Goal: Transaction & Acquisition: Purchase product/service

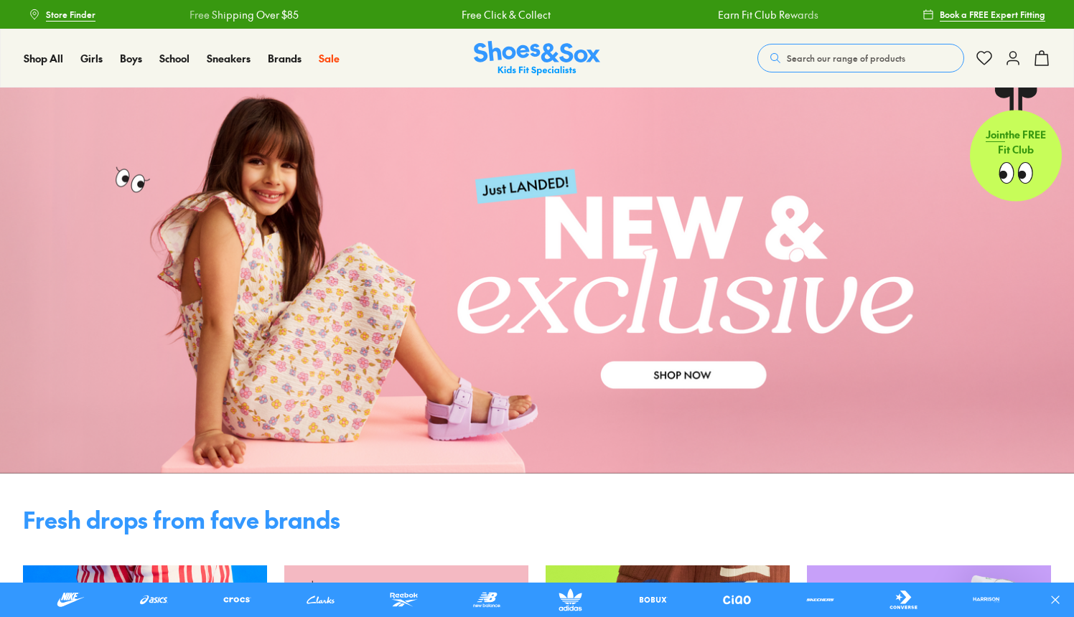
click at [675, 374] on link at bounding box center [537, 281] width 1074 height 386
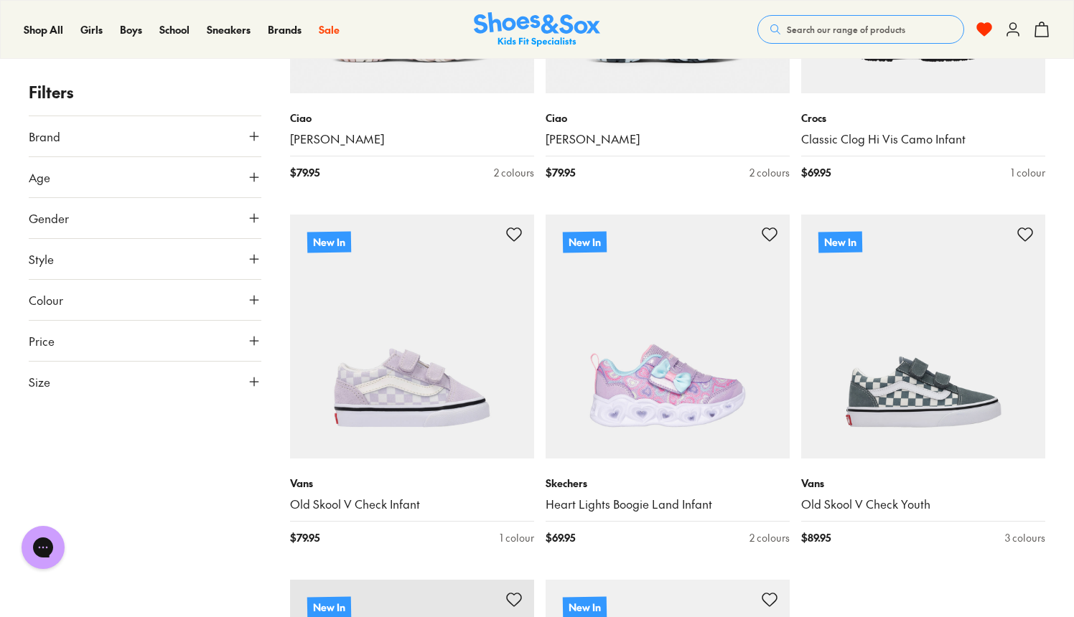
scroll to position [3363, 0]
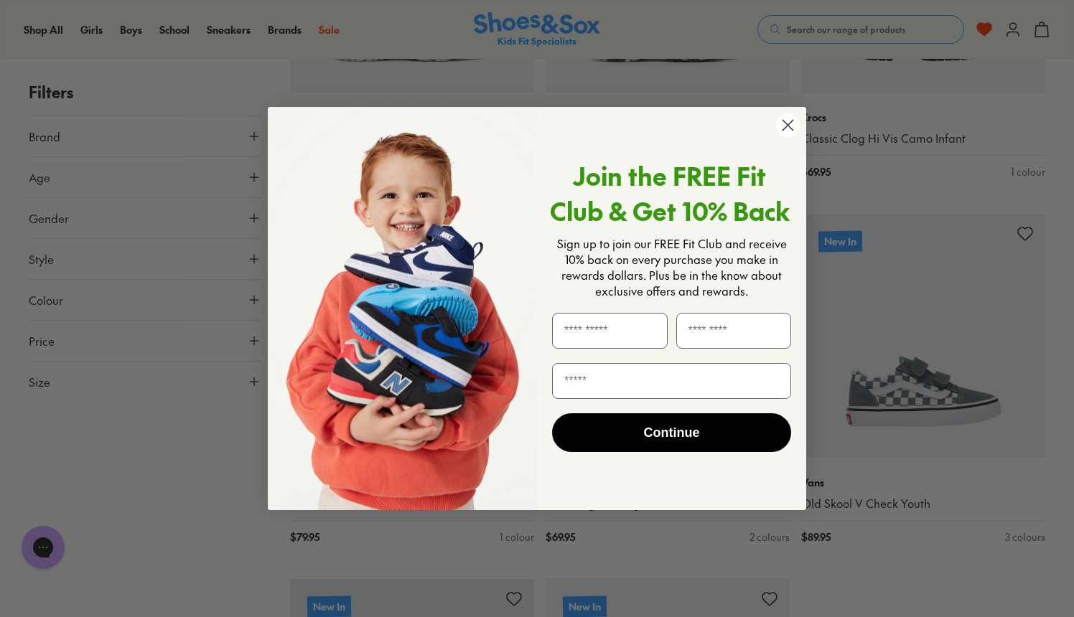
click at [785, 121] on circle "Close dialog" at bounding box center [788, 125] width 24 height 24
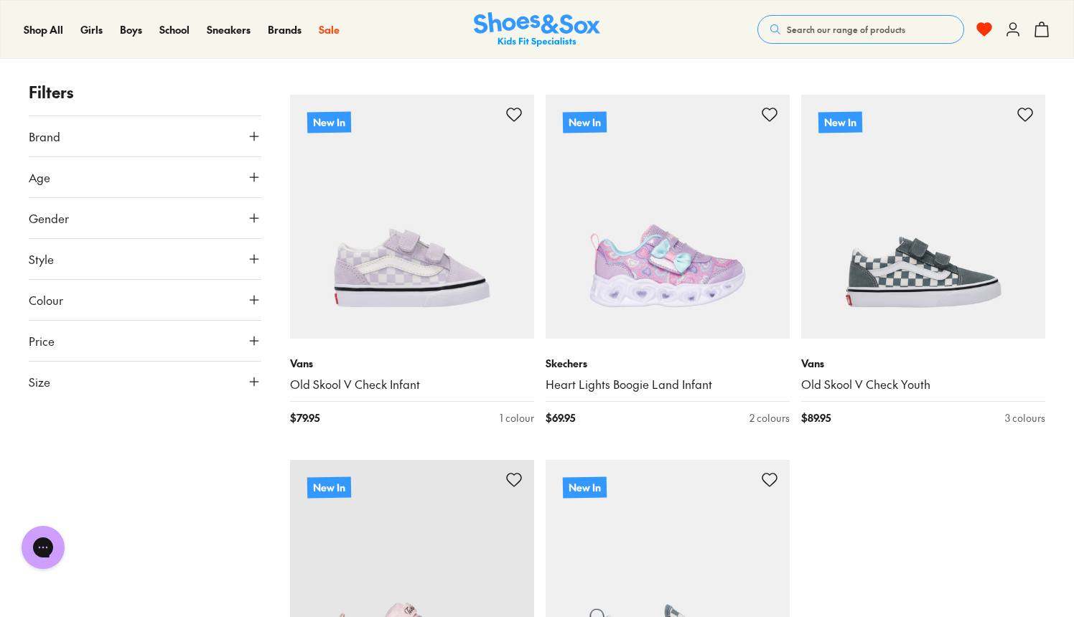
scroll to position [3483, 0]
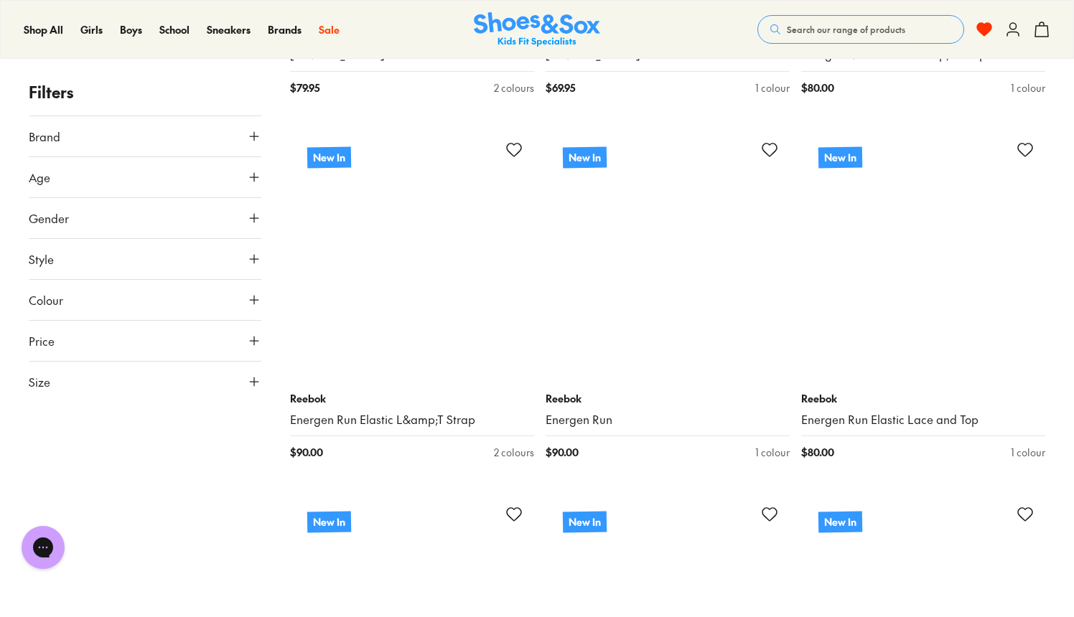
scroll to position [7463, 0]
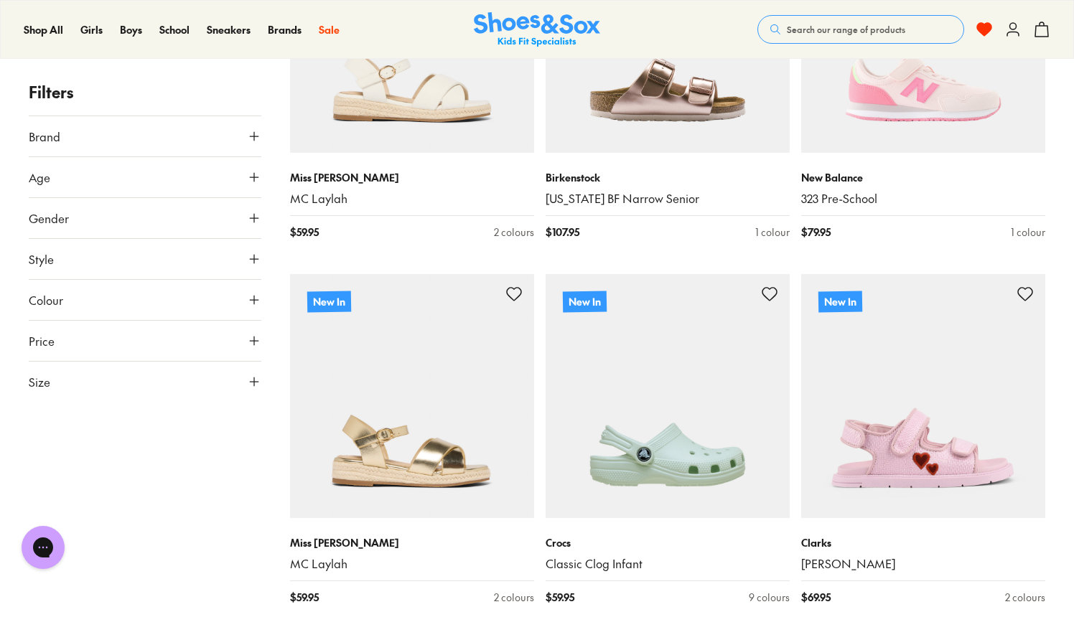
scroll to position [8058, 0]
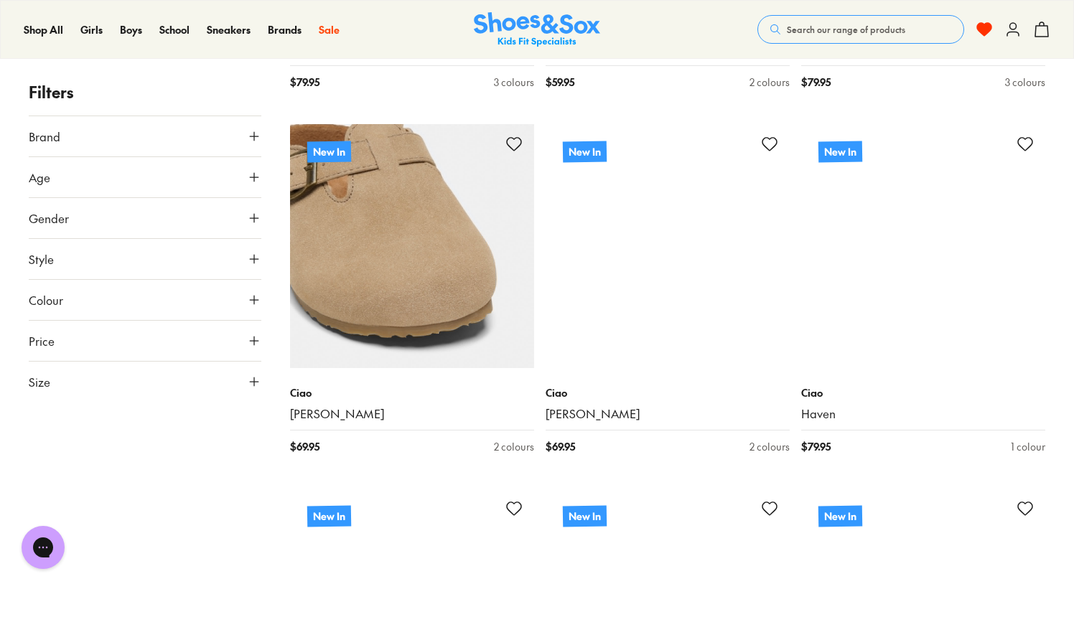
scroll to position [12191, 0]
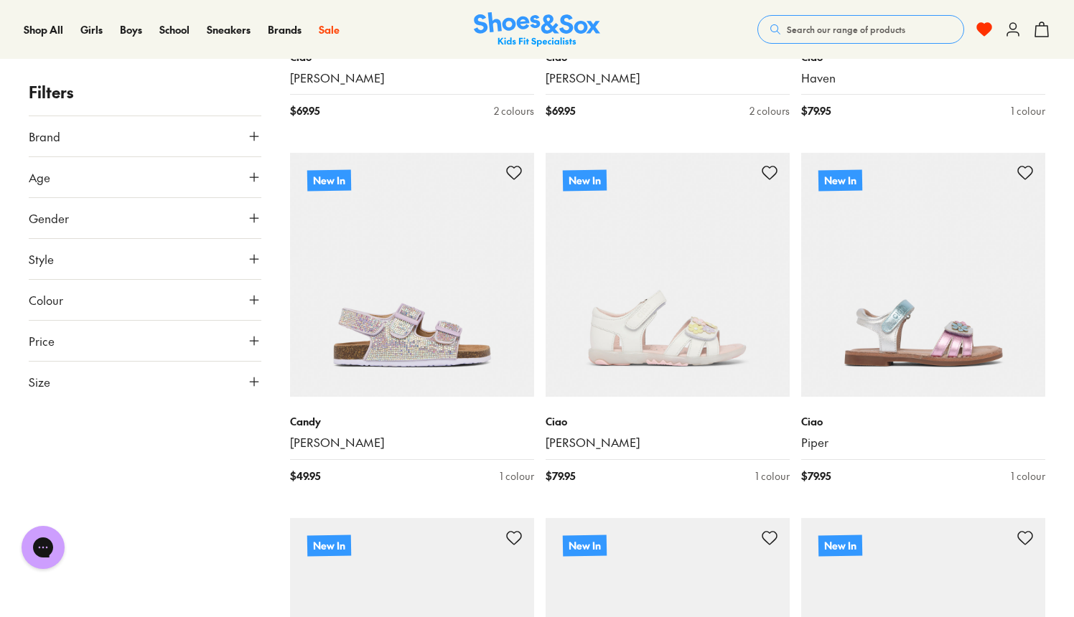
click at [796, 24] on span "Search our range of products" at bounding box center [846, 29] width 118 height 13
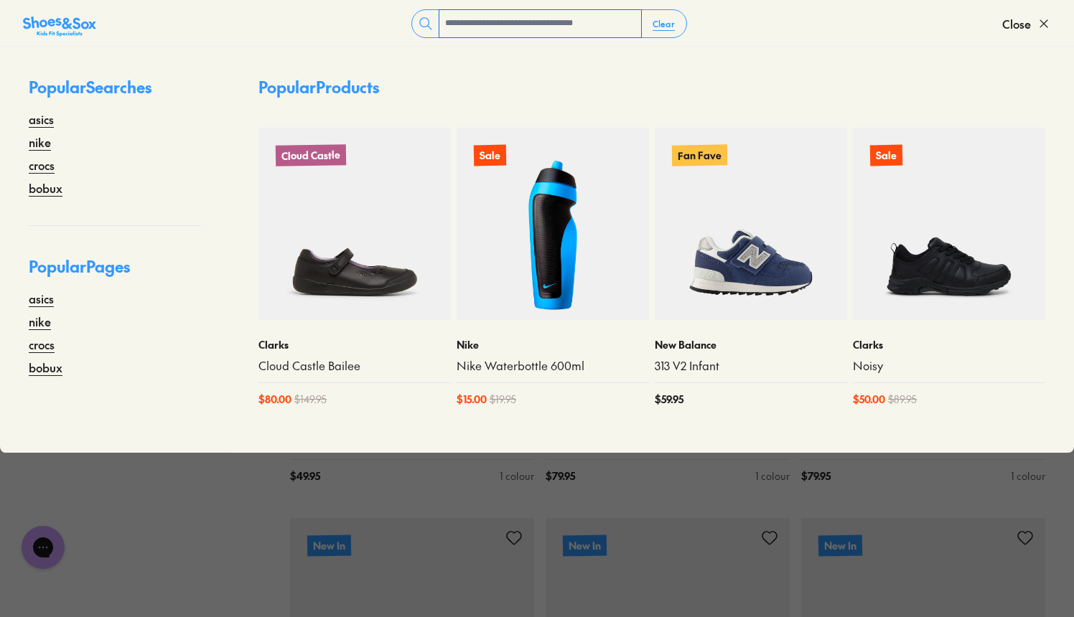
type input "*"
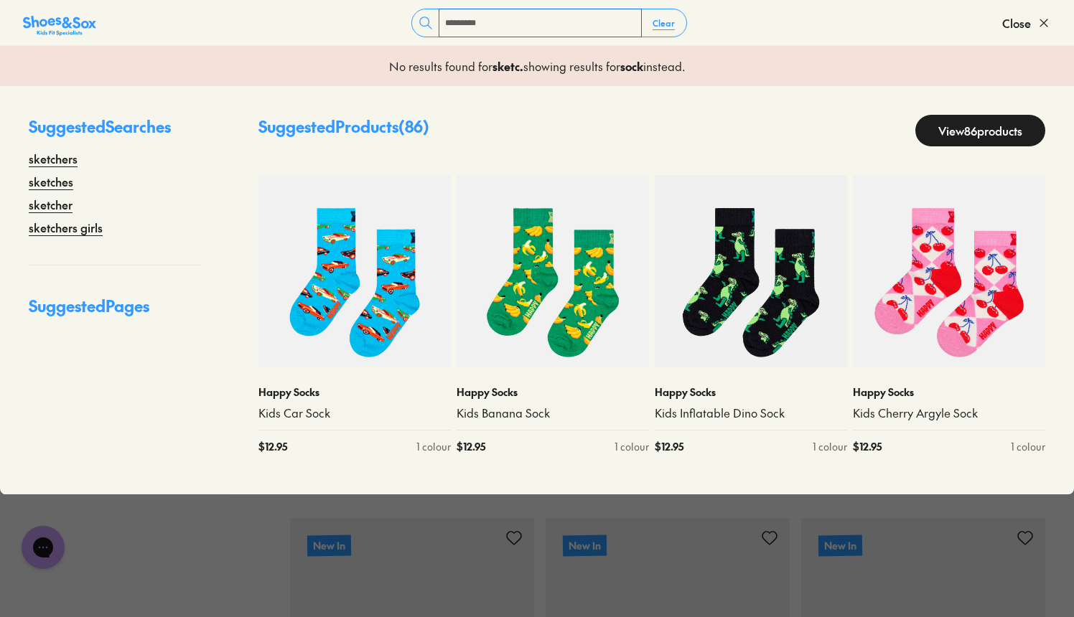
type input "*********"
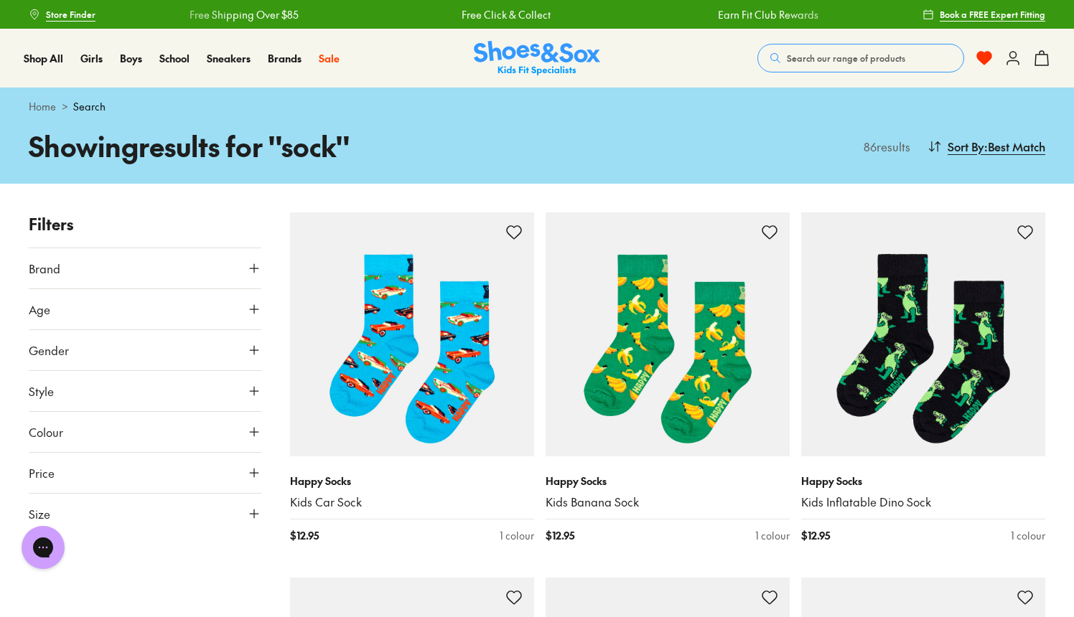
click at [830, 64] on span "Search our range of products" at bounding box center [846, 58] width 118 height 13
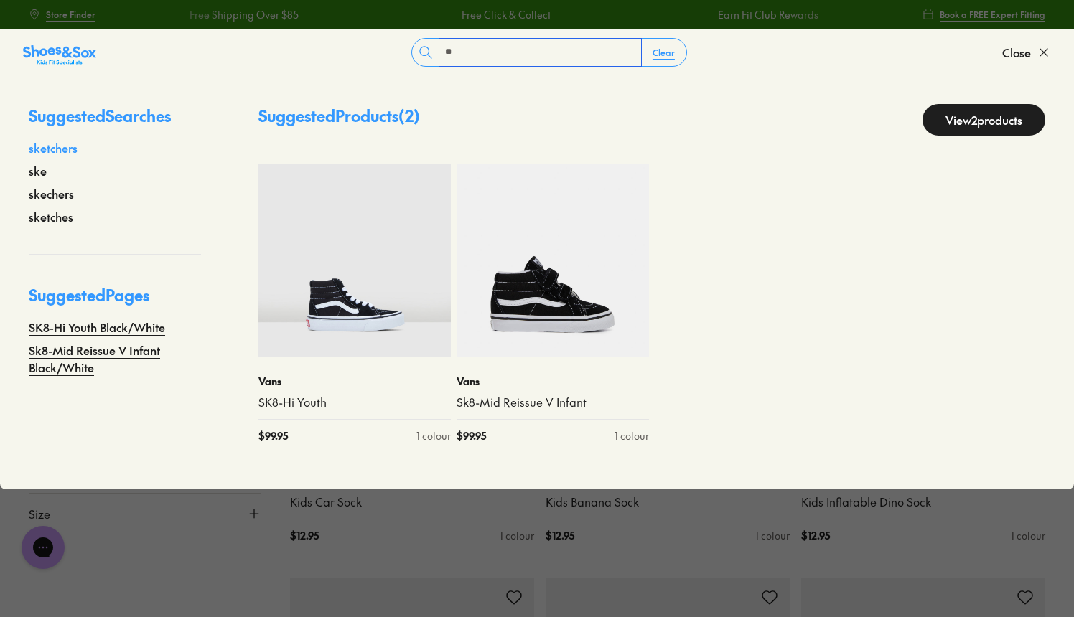
type input "**"
click at [55, 151] on link "sketchers" at bounding box center [53, 147] width 49 height 17
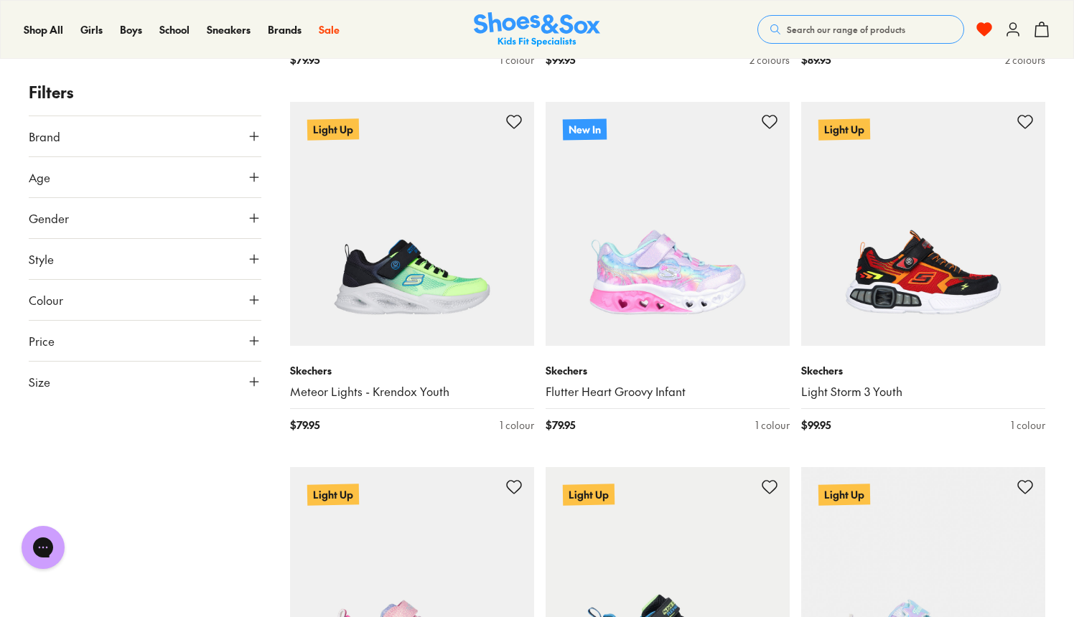
scroll to position [841, 0]
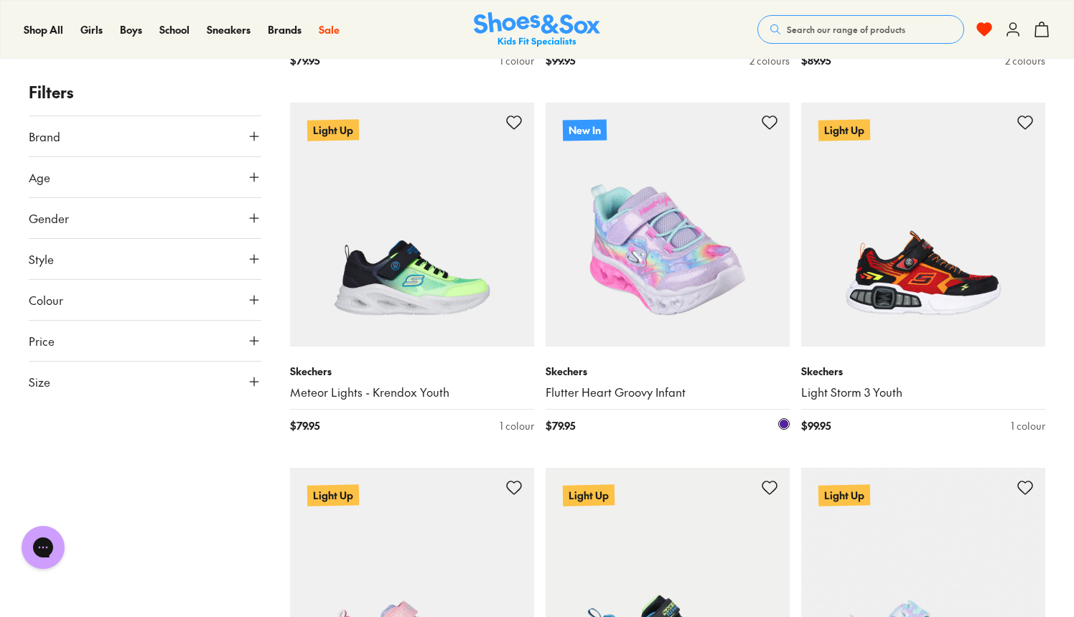
click at [654, 236] on img at bounding box center [667, 225] width 244 height 244
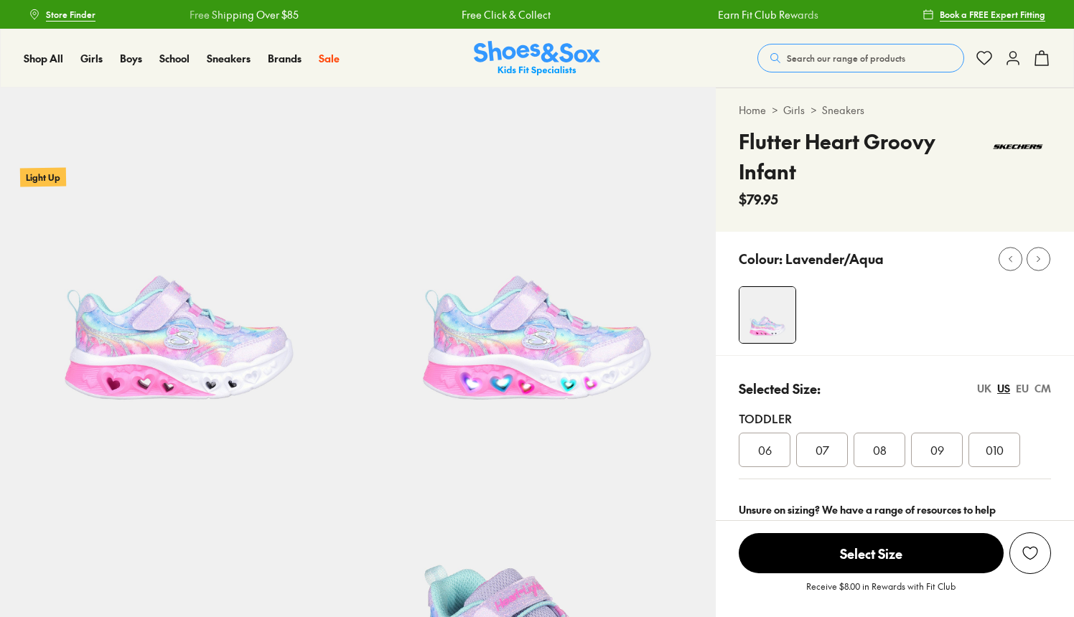
select select "*"
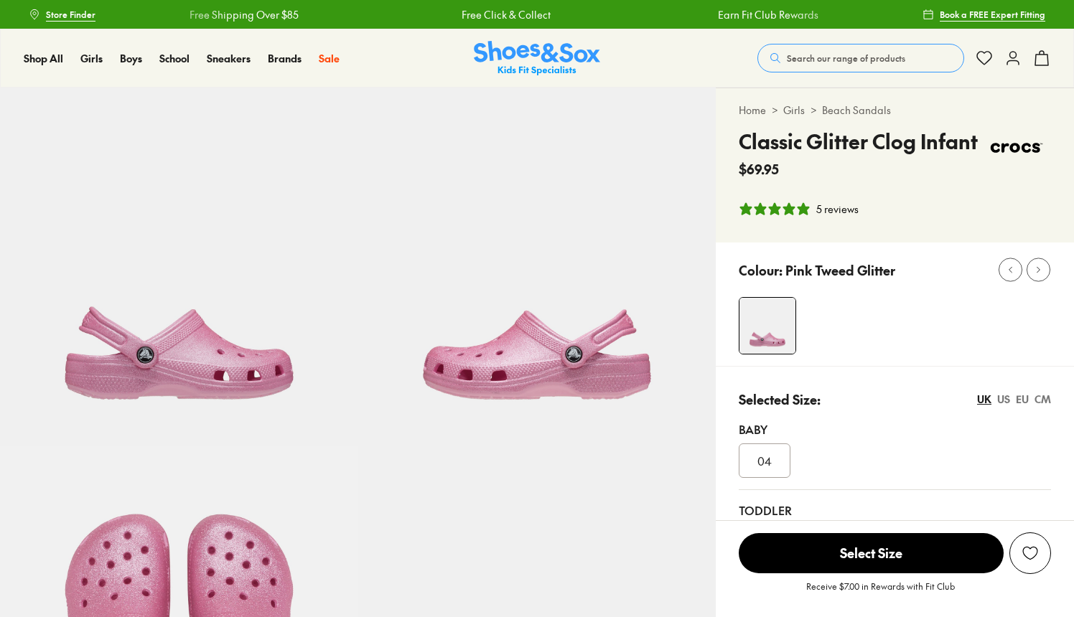
select select "*"
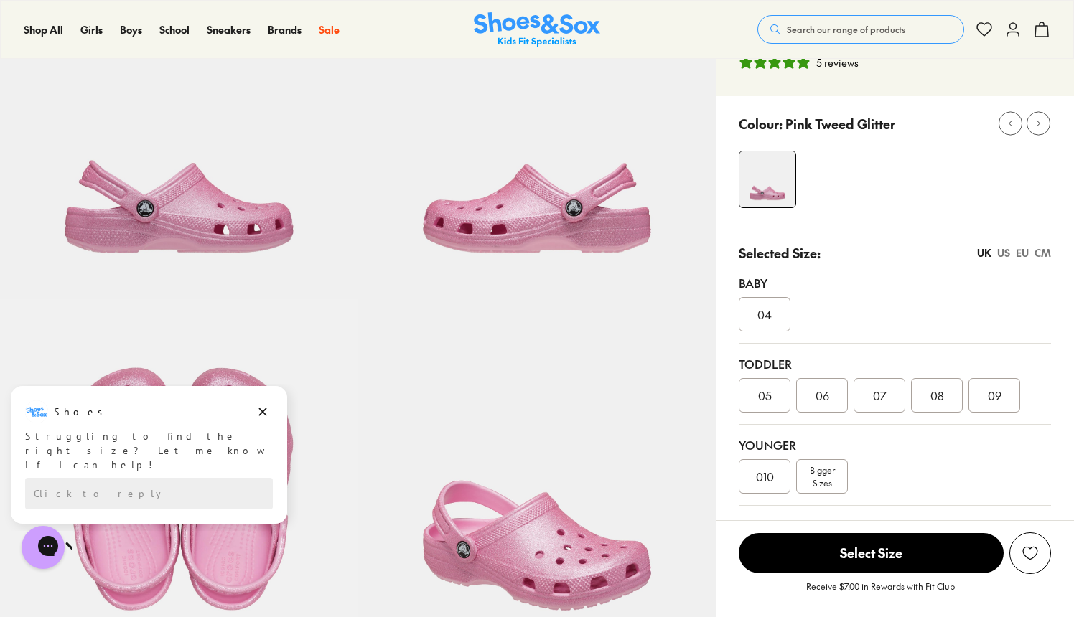
scroll to position [147, 0]
